Goal: Information Seeking & Learning: Learn about a topic

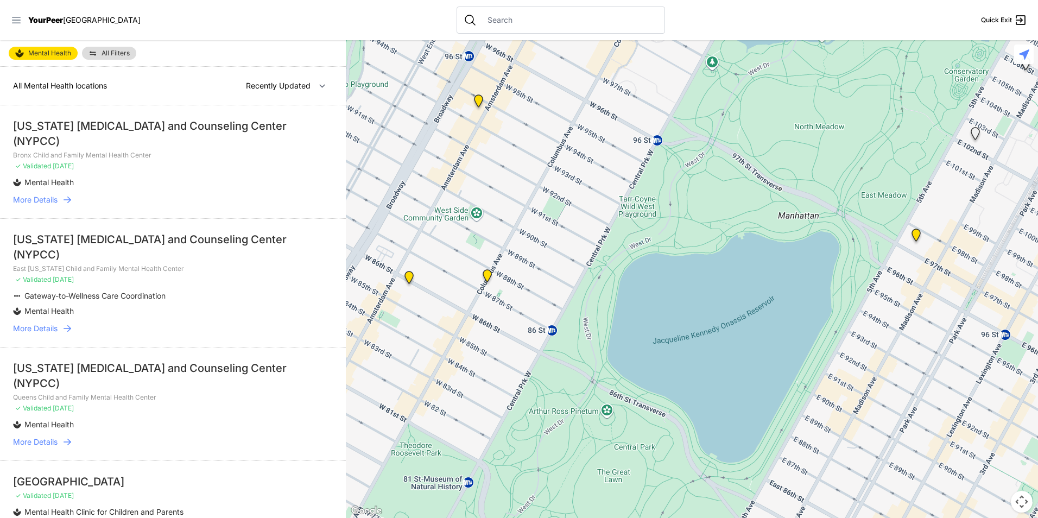
click at [18, 24] on icon at bounding box center [16, 20] width 11 height 11
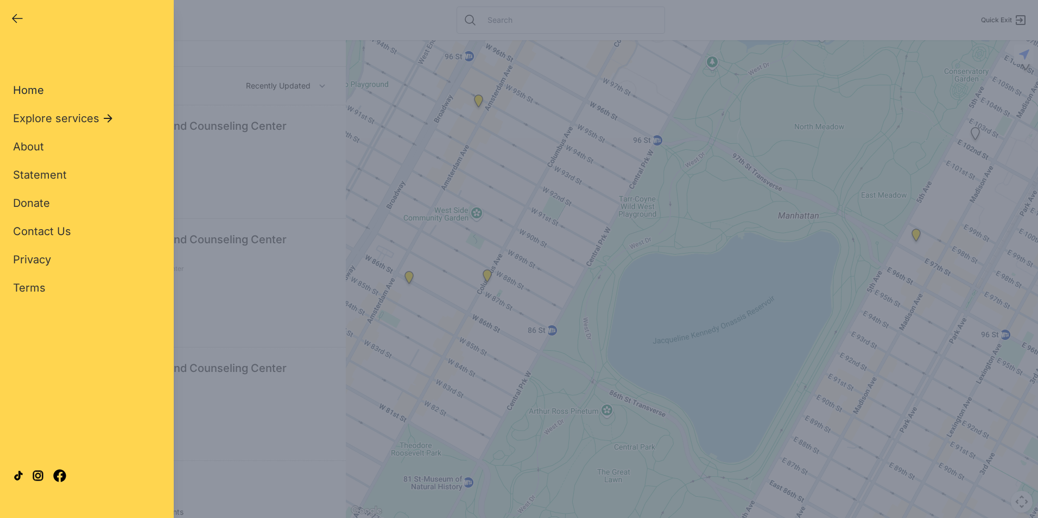
click at [39, 87] on span "Home" at bounding box center [28, 90] width 31 height 13
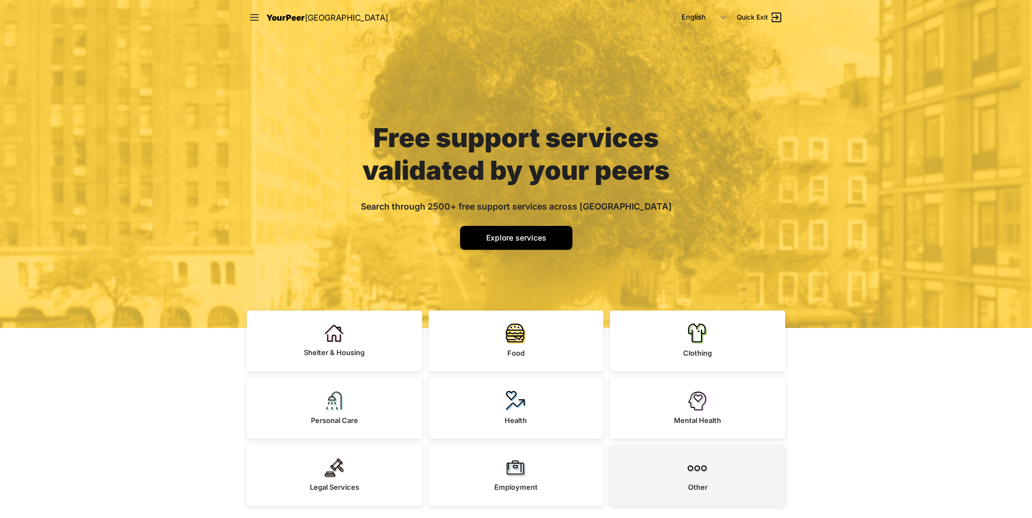
click at [677, 460] on link "Other" at bounding box center [697, 475] width 175 height 61
select select "recentlyUpdated"
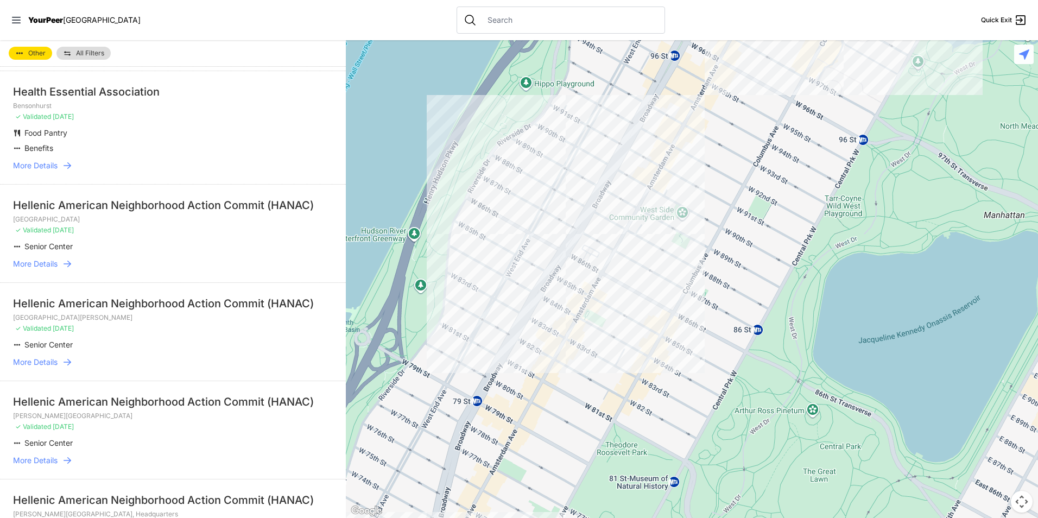
scroll to position [488, 0]
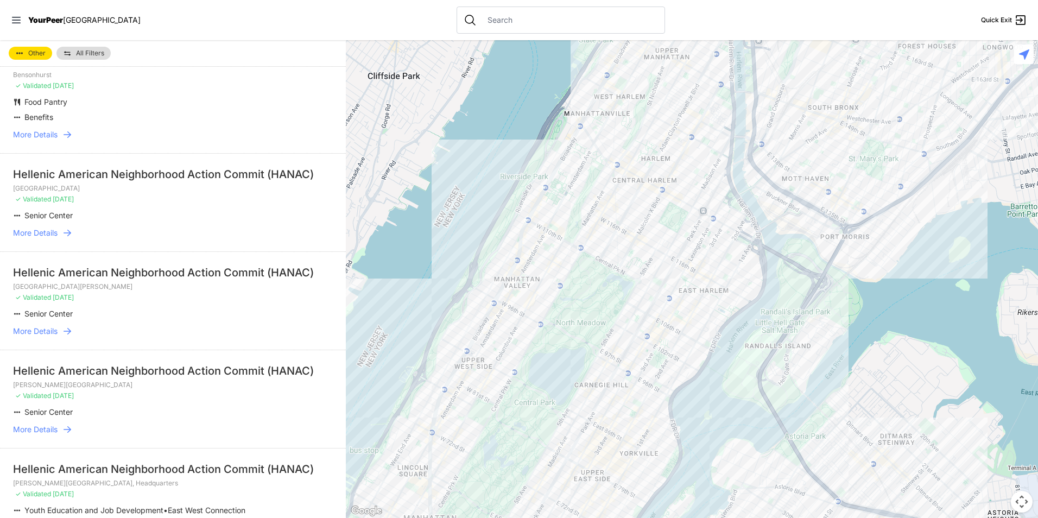
drag, startPoint x: 942, startPoint y: 379, endPoint x: 560, endPoint y: 387, distance: 382.2
click at [560, 387] on div at bounding box center [692, 279] width 692 height 478
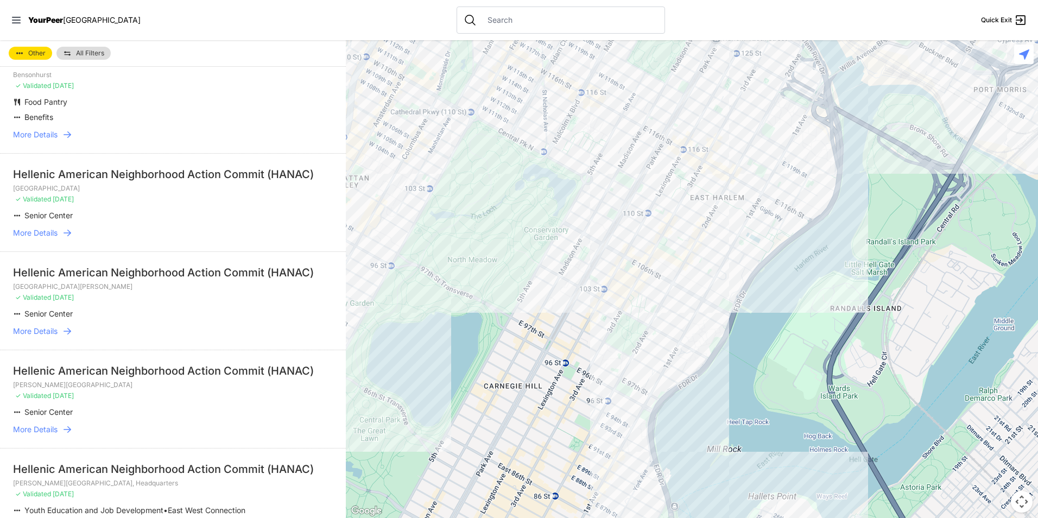
click at [404, 203] on div at bounding box center [692, 279] width 692 height 478
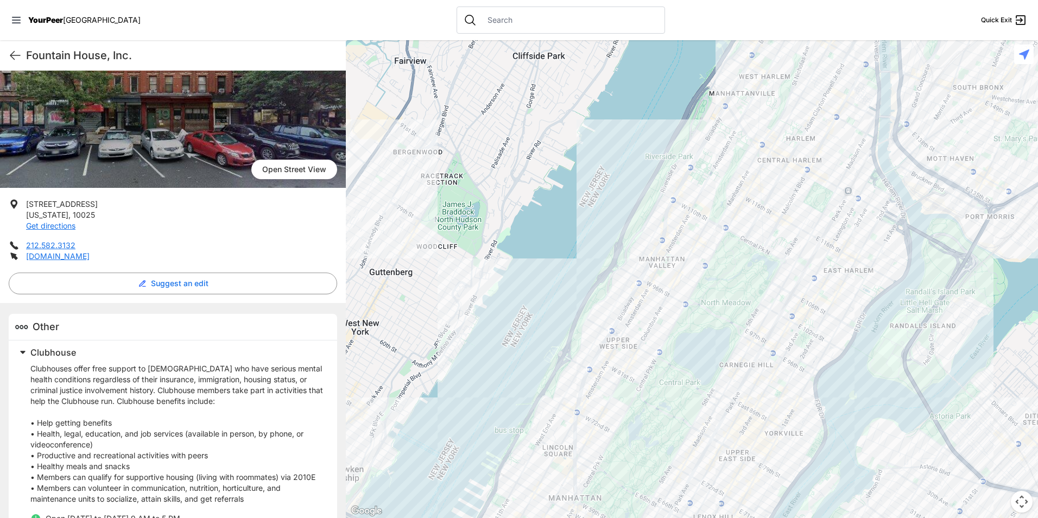
scroll to position [253, 0]
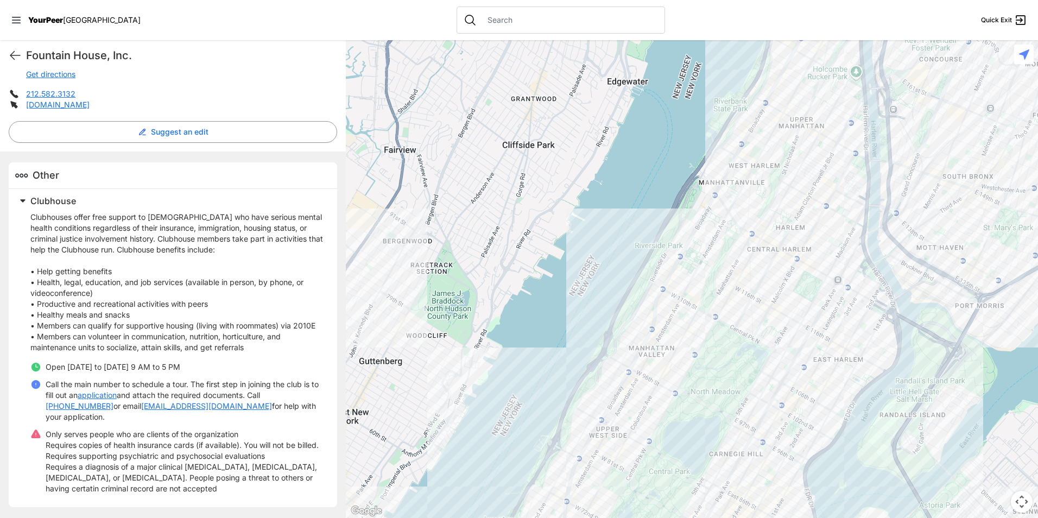
drag, startPoint x: 744, startPoint y: 262, endPoint x: 731, endPoint y: 352, distance: 90.6
click at [731, 352] on div at bounding box center [692, 279] width 692 height 478
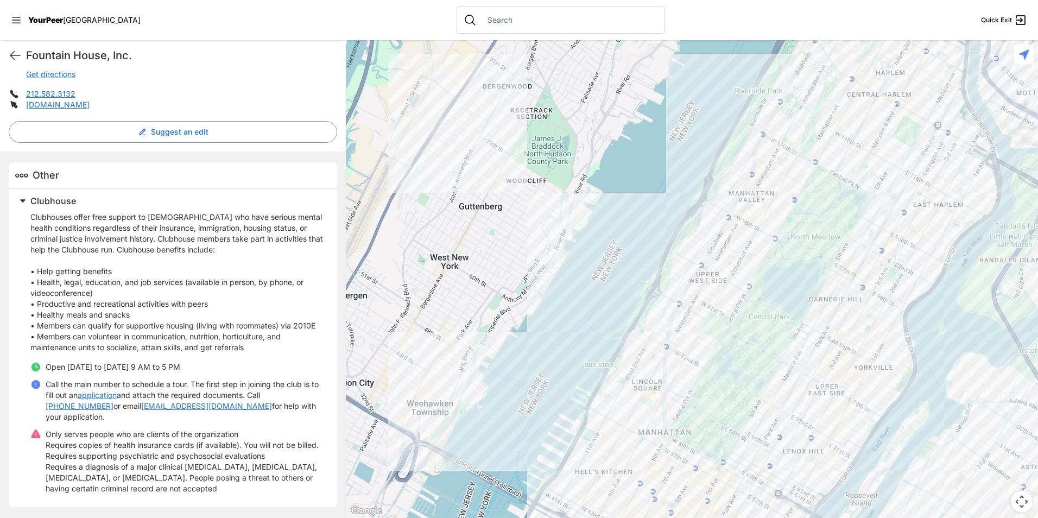
drag, startPoint x: 702, startPoint y: 449, endPoint x: 797, endPoint y: 293, distance: 182.9
click at [797, 293] on div at bounding box center [692, 279] width 692 height 478
click at [776, 428] on div at bounding box center [692, 279] width 692 height 478
click at [774, 424] on div at bounding box center [692, 279] width 692 height 478
click at [776, 424] on div at bounding box center [692, 279] width 692 height 478
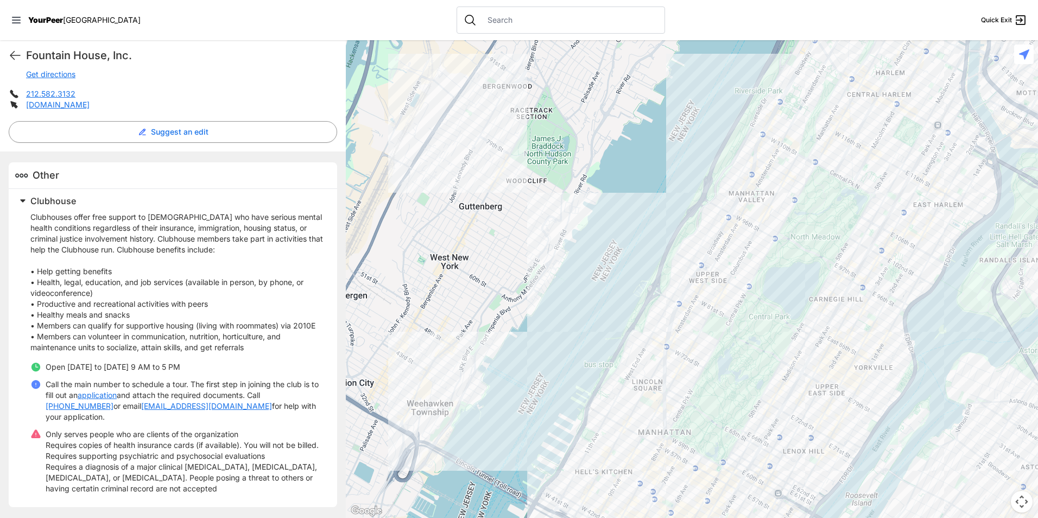
click at [775, 426] on div at bounding box center [692, 279] width 692 height 478
click at [775, 425] on div at bounding box center [692, 279] width 692 height 478
click at [774, 424] on div at bounding box center [692, 279] width 692 height 478
click at [775, 422] on div at bounding box center [692, 279] width 692 height 478
click at [14, 56] on icon at bounding box center [15, 55] width 13 height 13
